Goal: Transaction & Acquisition: Purchase product/service

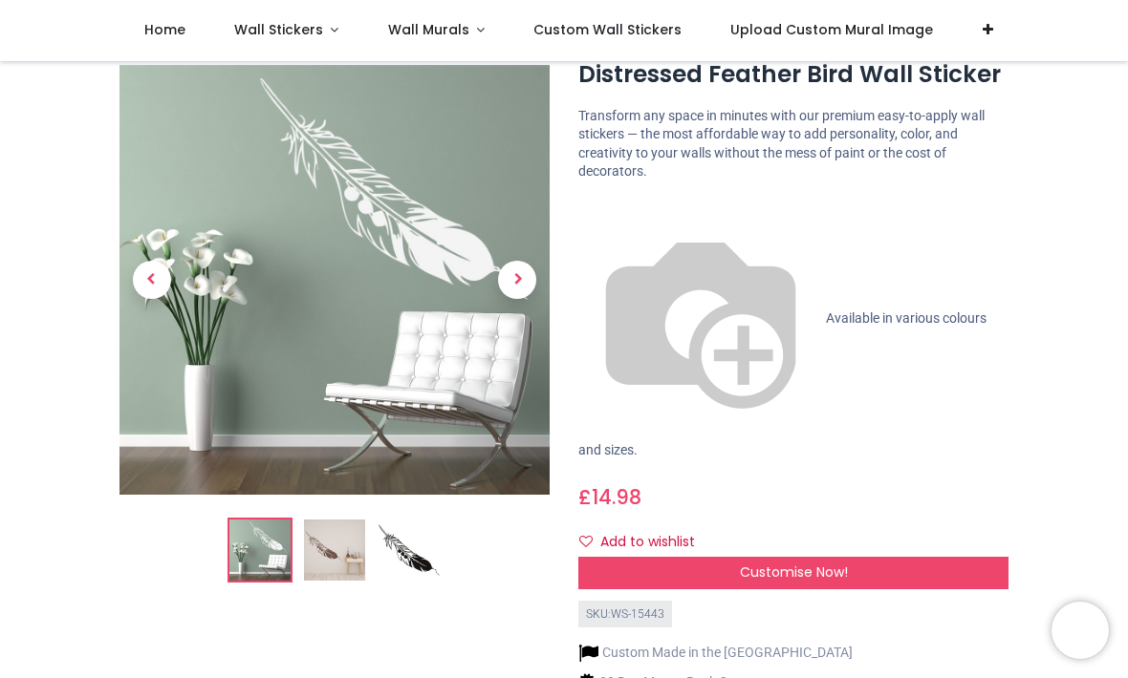
scroll to position [49, 0]
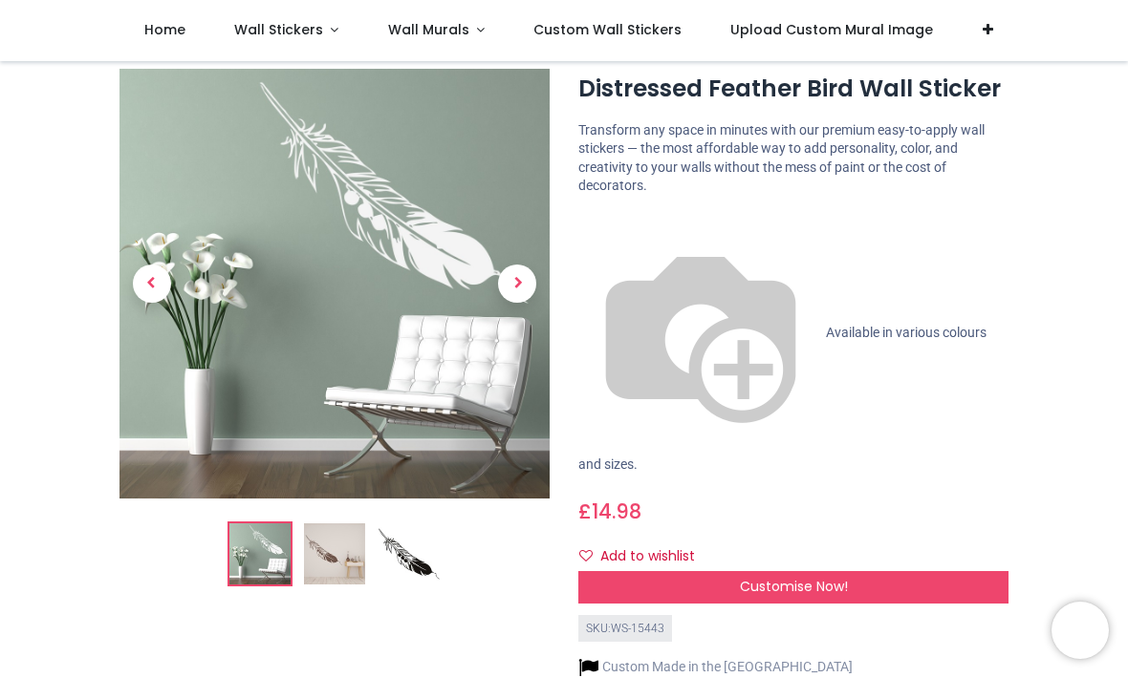
click at [647, 325] on span "Available in various colours and sizes." at bounding box center [782, 398] width 408 height 147
click at [593, 220] on img at bounding box center [700, 333] width 245 height 245
click at [777, 571] on div "Customise Now!" at bounding box center [793, 587] width 430 height 32
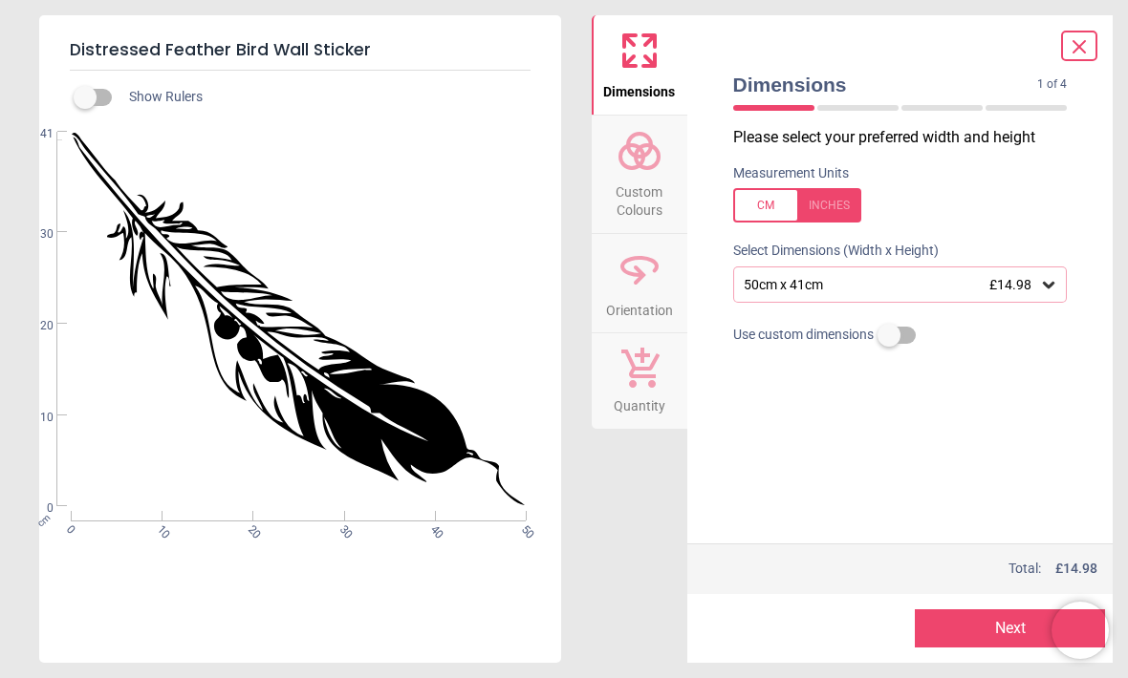
click at [1080, 49] on icon at bounding box center [1078, 46] width 11 height 11
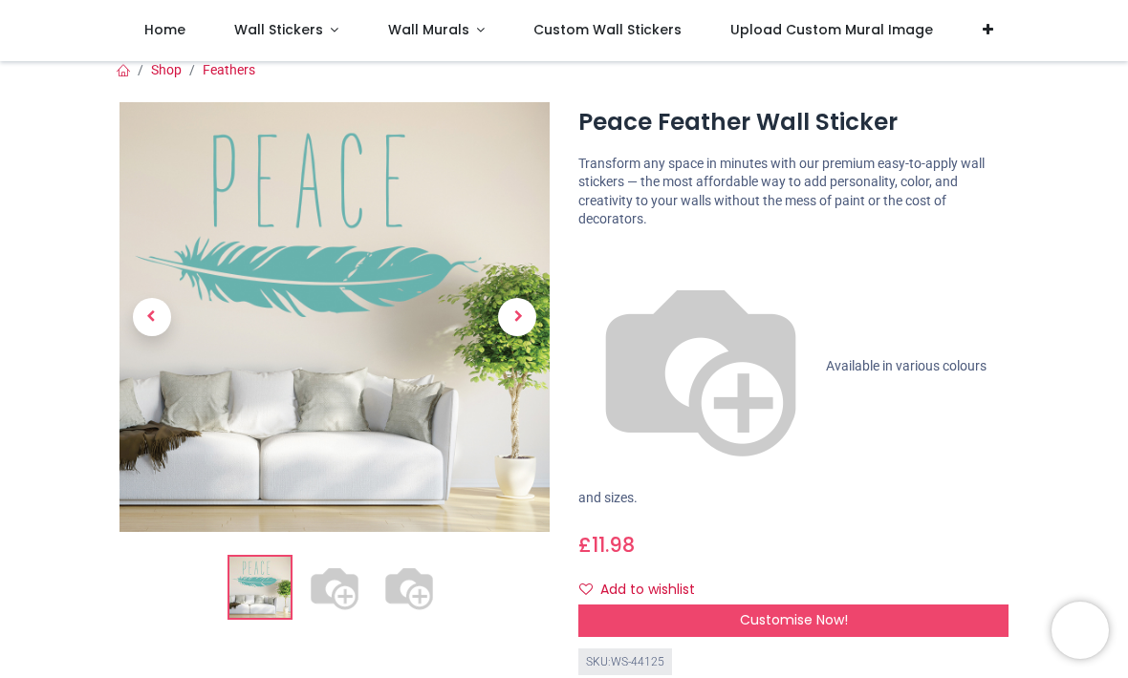
scroll to position [2, 0]
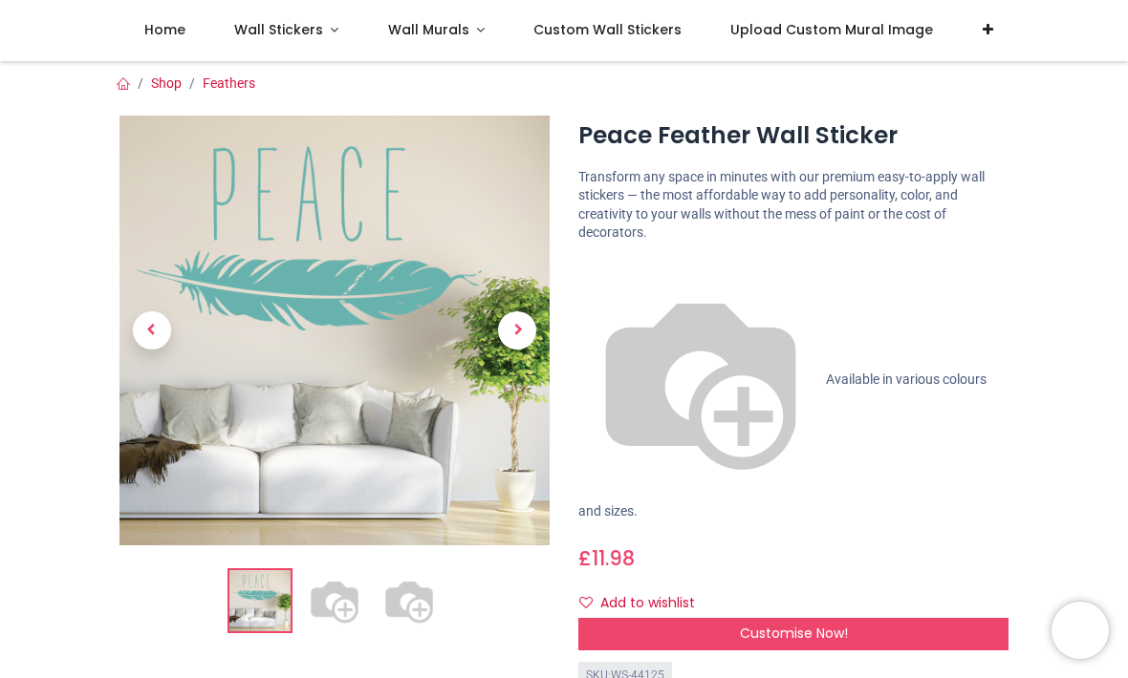
click at [803, 624] on span "Customise Now!" at bounding box center [794, 633] width 108 height 19
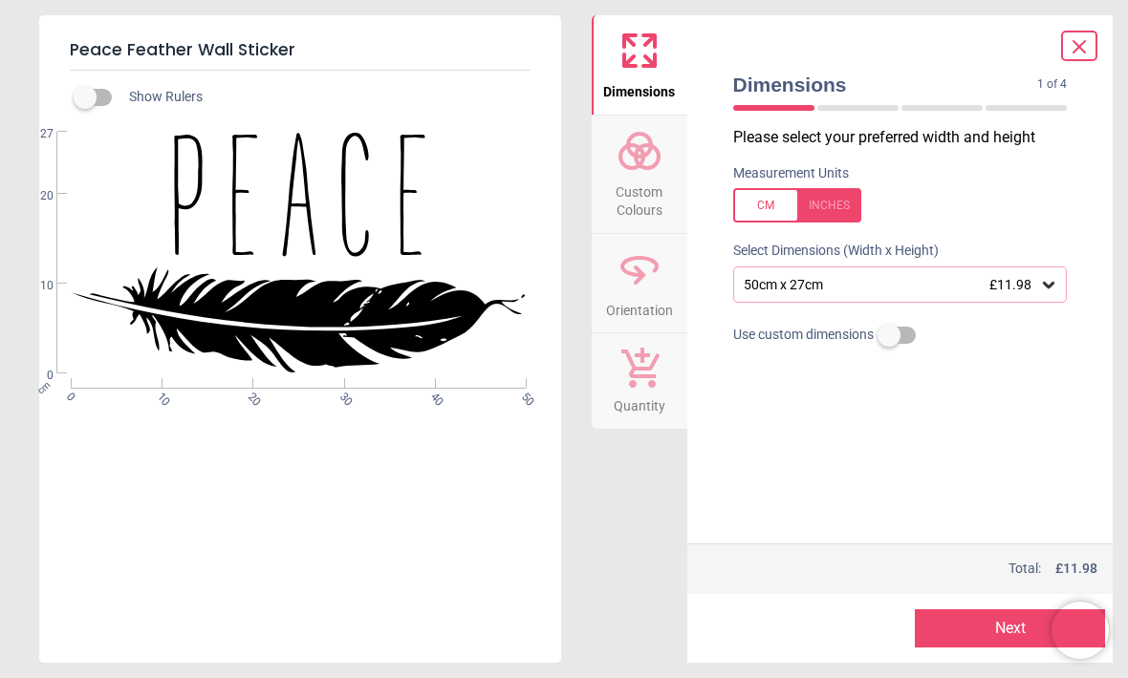
click at [635, 164] on circle at bounding box center [631, 156] width 23 height 23
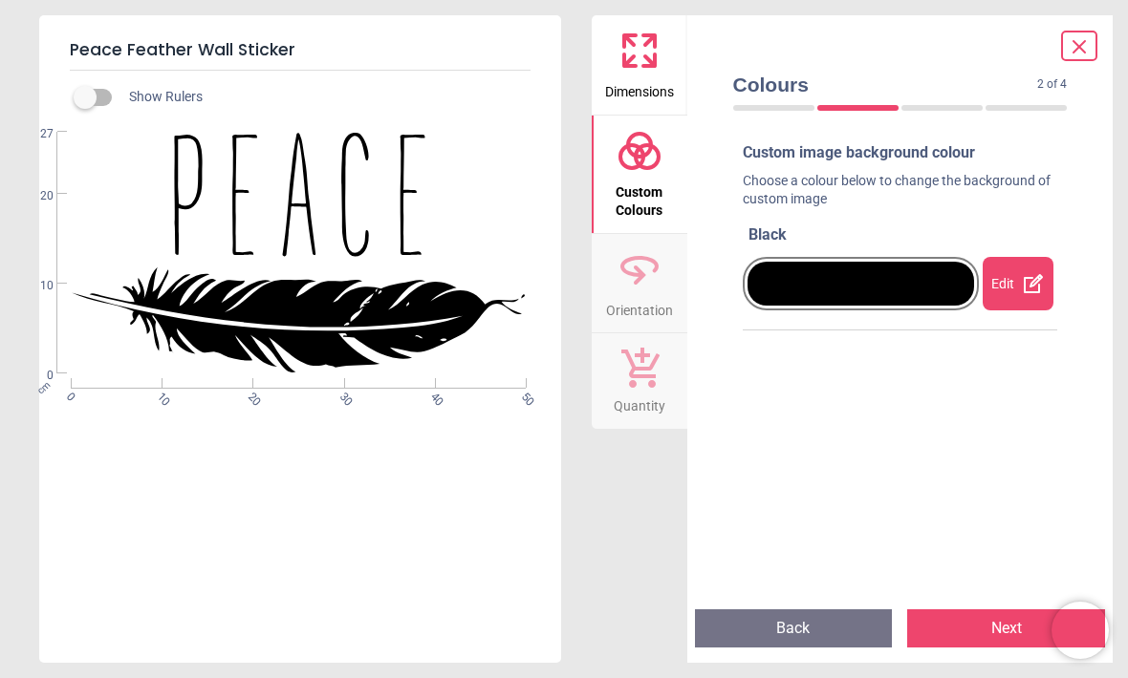
click at [1017, 285] on div "Edit" at bounding box center [1017, 284] width 71 height 54
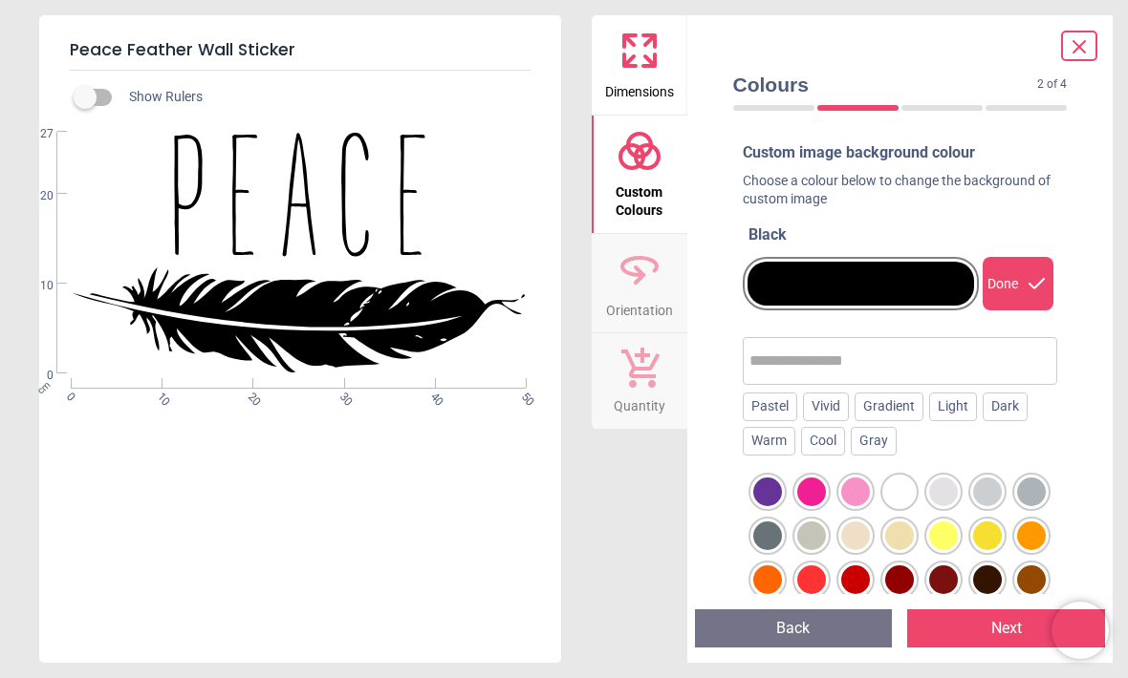
click at [1037, 490] on div at bounding box center [1031, 492] width 29 height 29
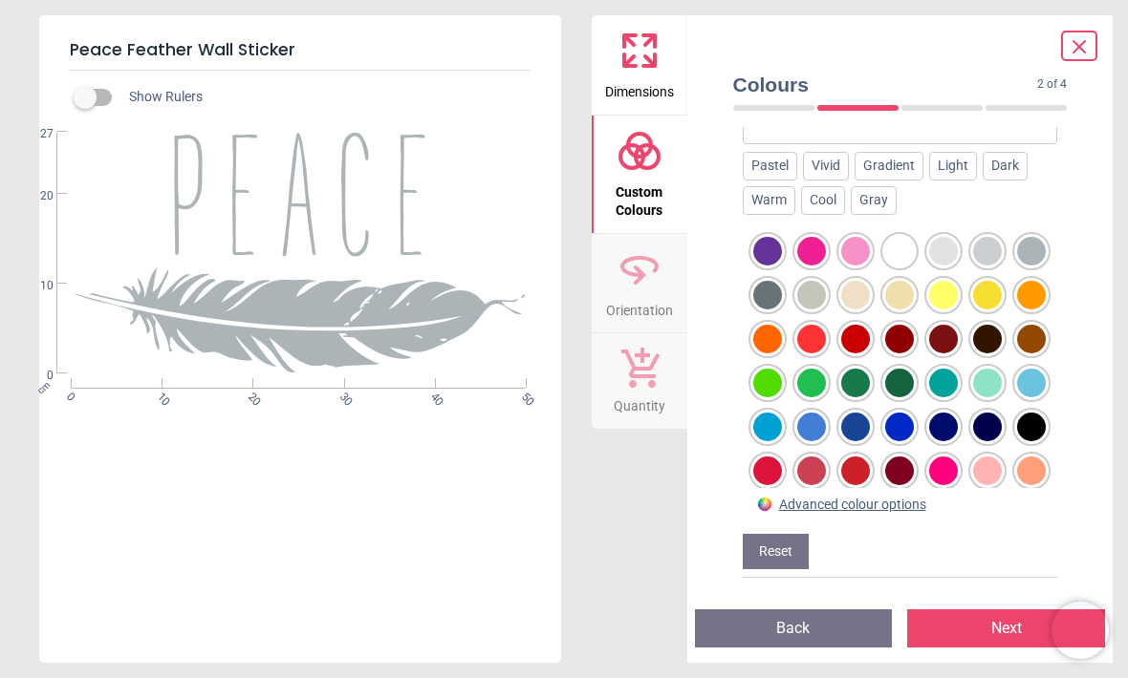
click at [1071, 529] on div "Custom image background colour Choose a colour below to change the background o…" at bounding box center [900, 360] width 365 height 466
click at [878, 509] on div "Advanced colour options" at bounding box center [852, 505] width 147 height 19
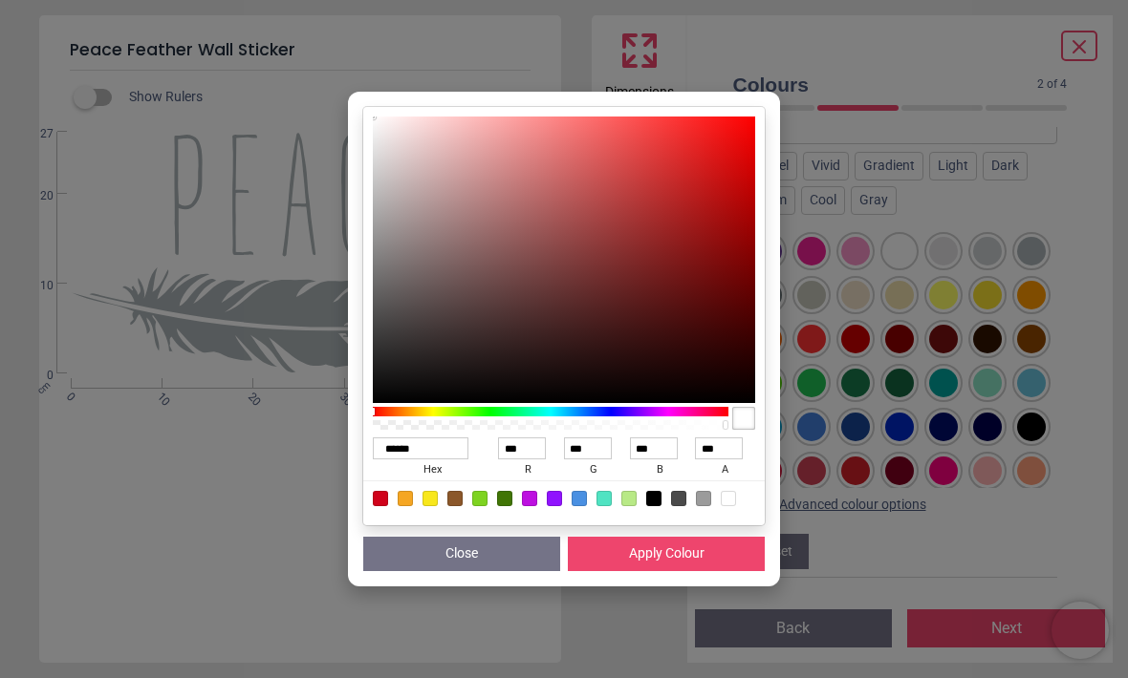
click at [1095, 410] on div "****** hex *** r *** g *** b *** a Close Apply Colour" at bounding box center [564, 339] width 1128 height 678
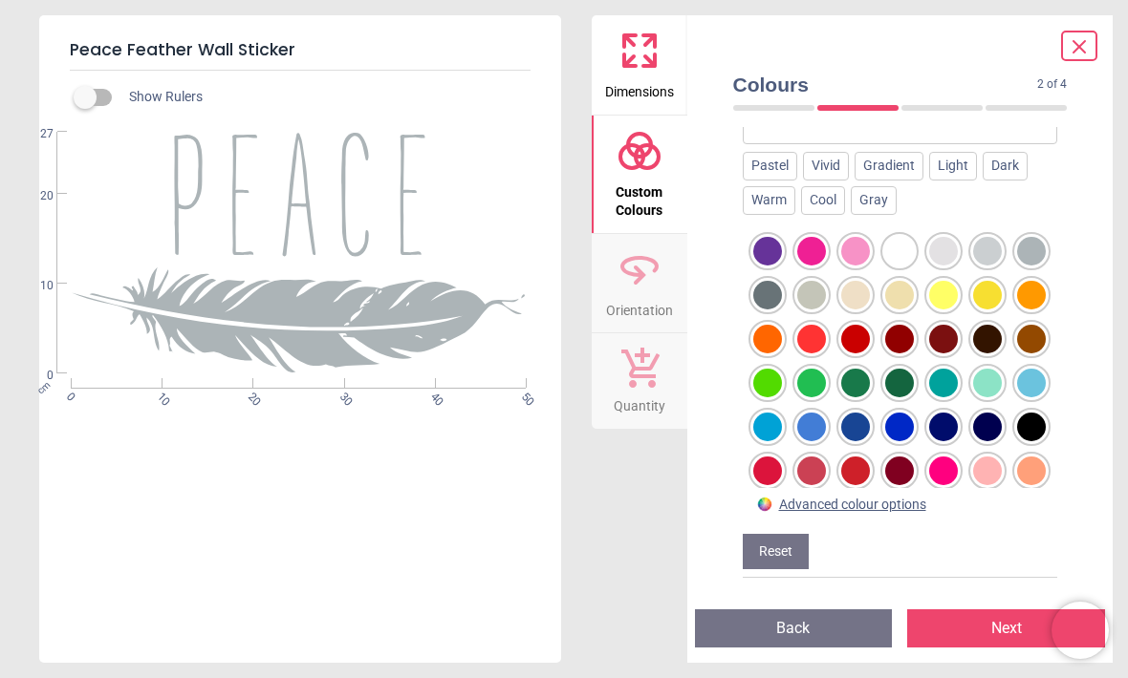
click at [944, 237] on div at bounding box center [943, 251] width 29 height 29
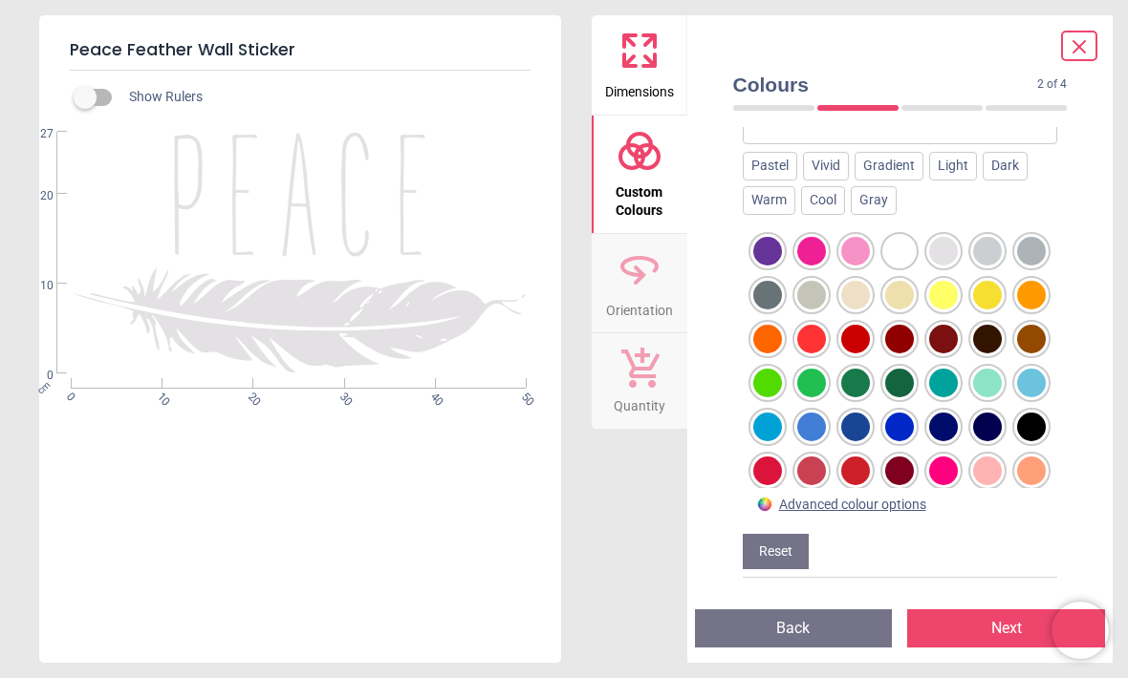
click at [995, 237] on div at bounding box center [987, 251] width 29 height 29
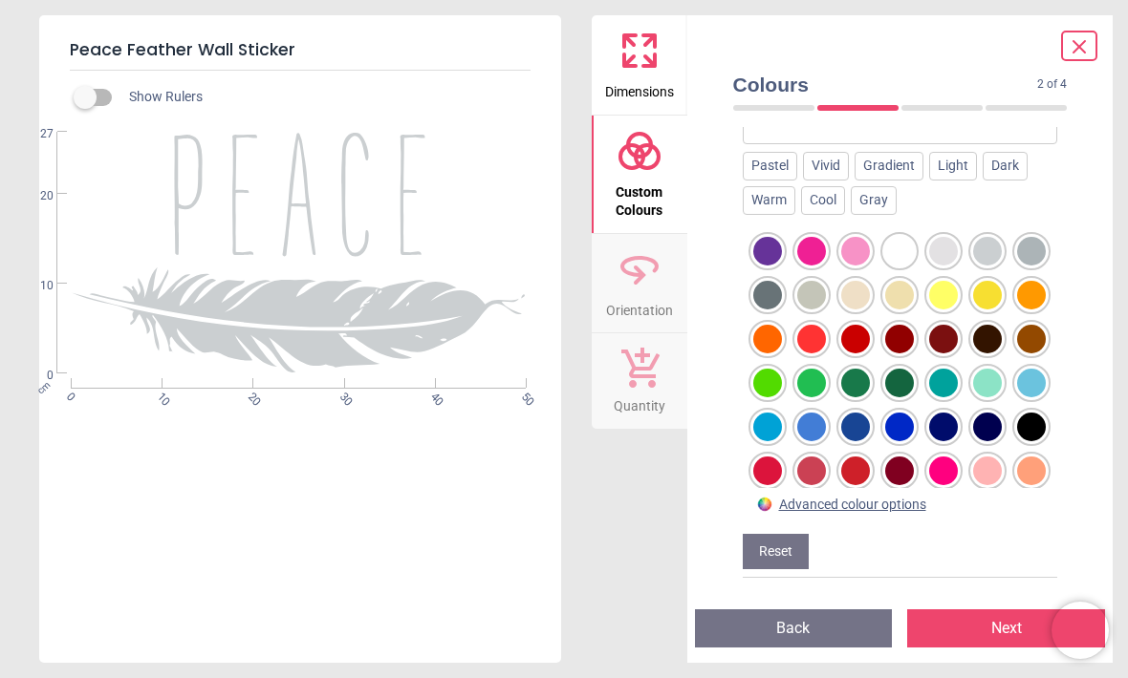
click at [1033, 237] on div at bounding box center [1031, 251] width 29 height 29
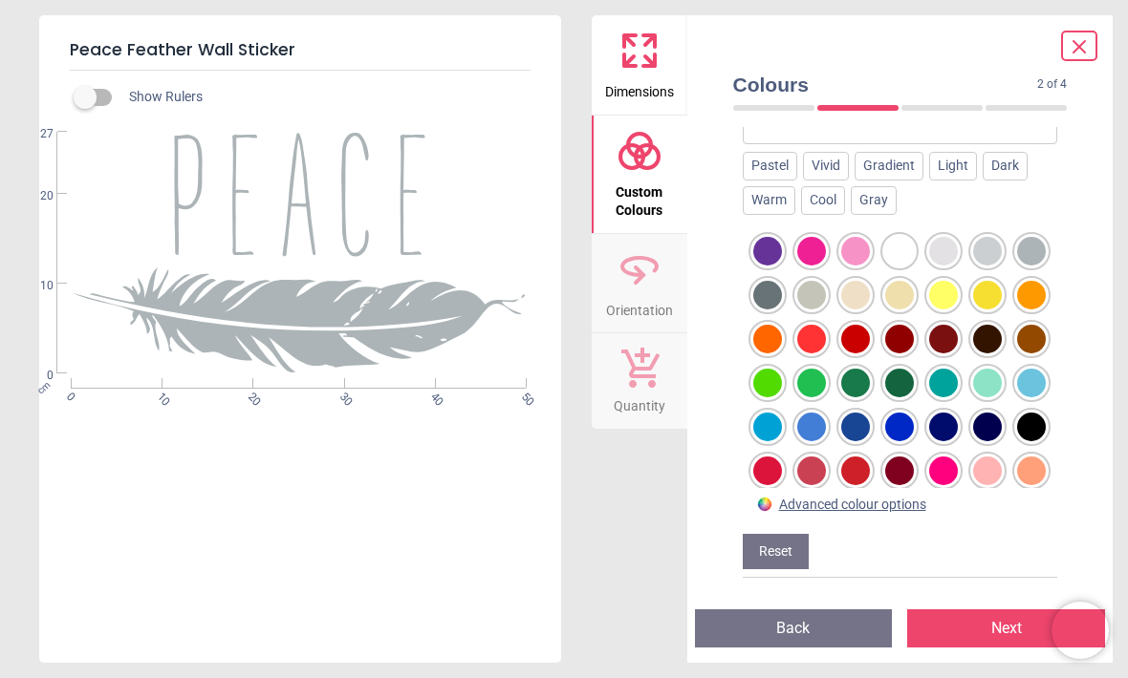
click at [764, 281] on div at bounding box center [767, 295] width 29 height 29
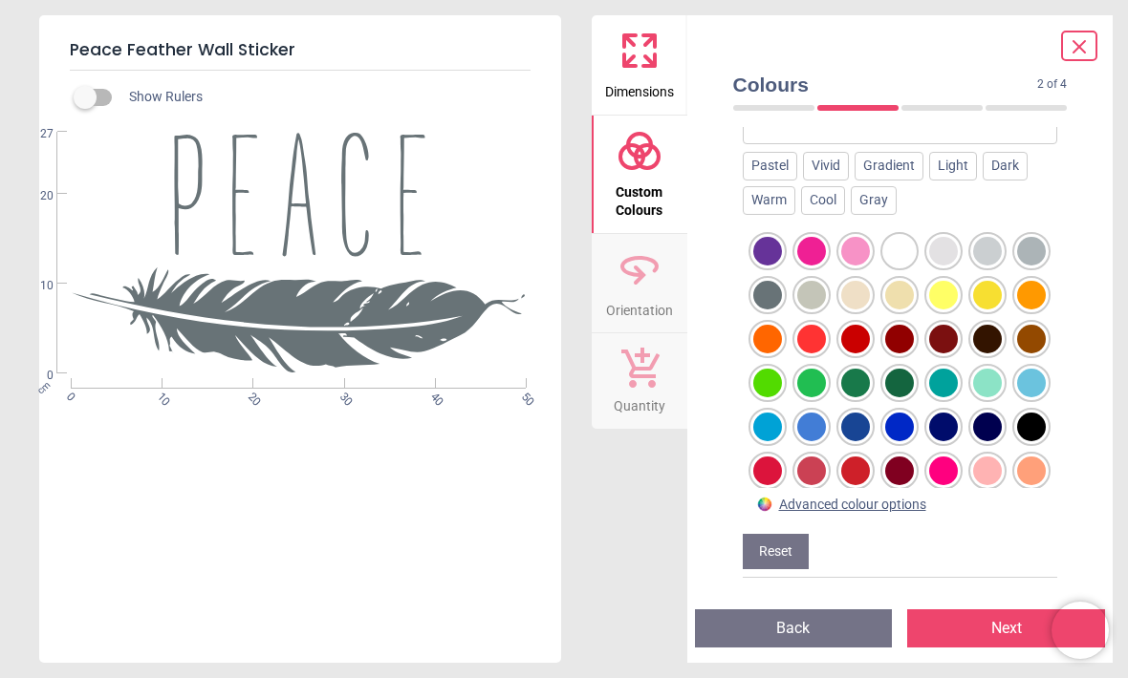
click at [1040, 369] on div at bounding box center [1031, 383] width 29 height 29
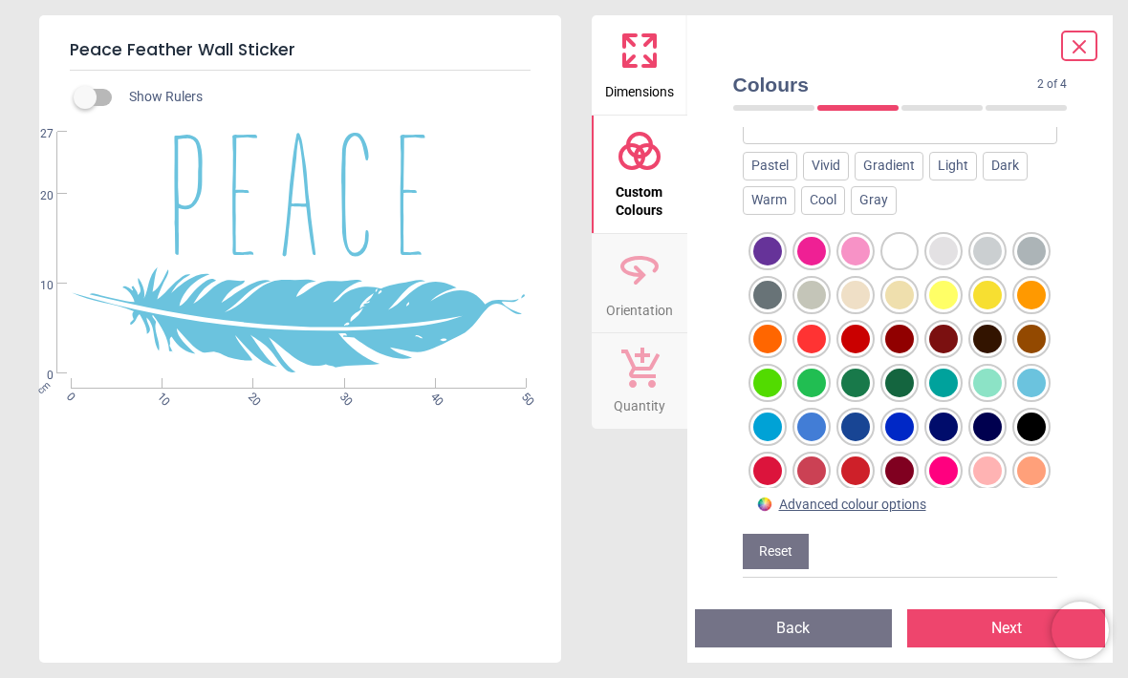
click at [1088, 37] on icon at bounding box center [1078, 46] width 23 height 23
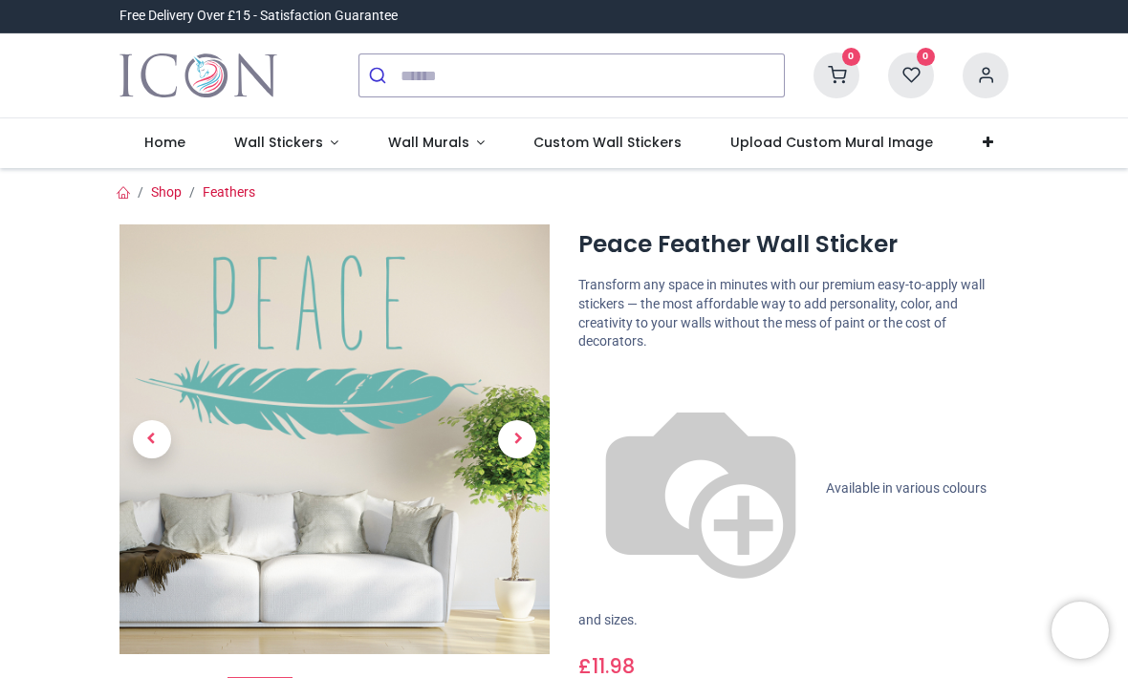
scroll to position [0, 0]
